Goal: Learn about a topic

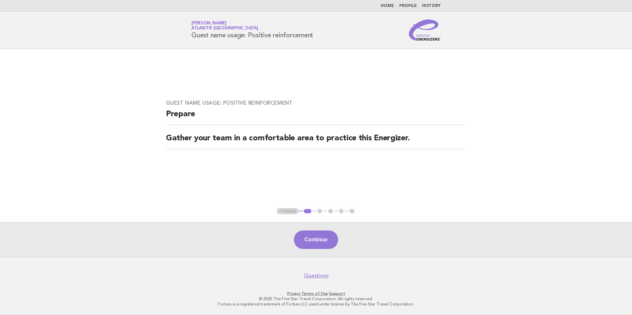
click at [388, 2] on nav "Home Profile History" at bounding box center [316, 6] width 632 height 12
click at [388, 5] on link "Home" at bounding box center [387, 6] width 13 height 4
click at [394, 7] on link "Home" at bounding box center [387, 6] width 13 height 4
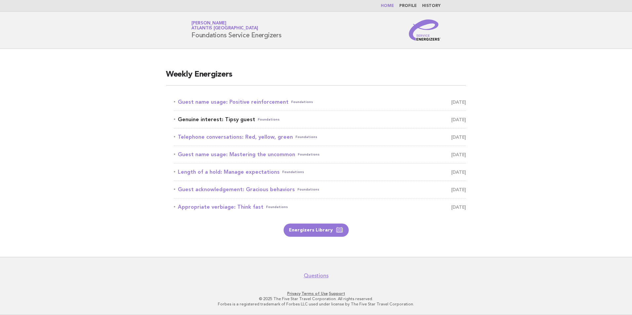
click at [458, 121] on span "[DATE]" at bounding box center [458, 119] width 15 height 9
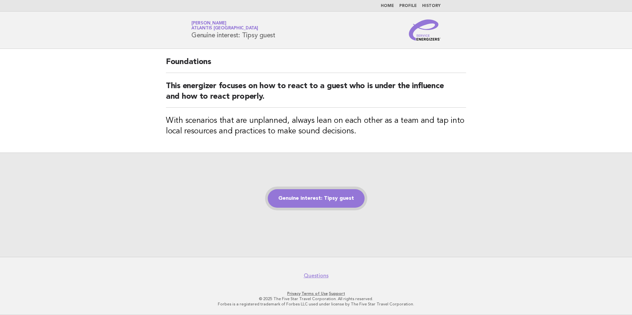
click at [332, 195] on link "Genuine interest: Tipsy guest" at bounding box center [316, 198] width 97 height 19
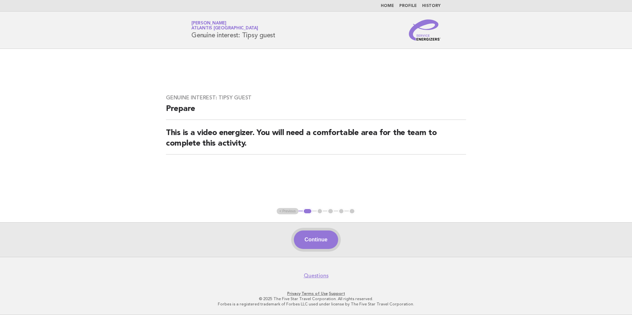
click at [324, 242] on button "Continue" at bounding box center [316, 240] width 44 height 19
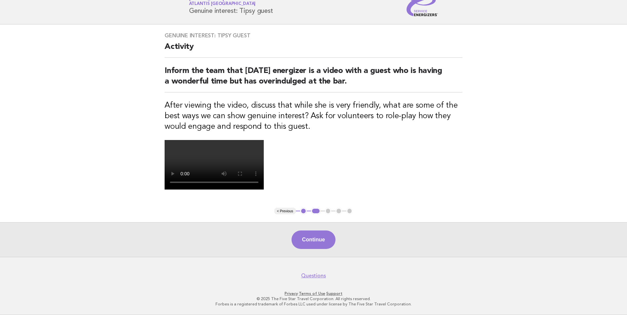
scroll to position [33, 0]
click at [308, 249] on button "Continue" at bounding box center [314, 240] width 44 height 19
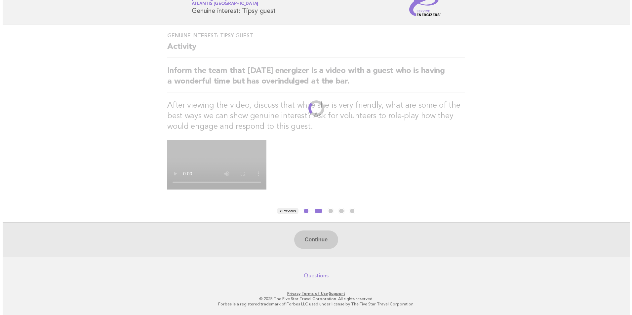
scroll to position [0, 0]
